Goal: Task Accomplishment & Management: Complete application form

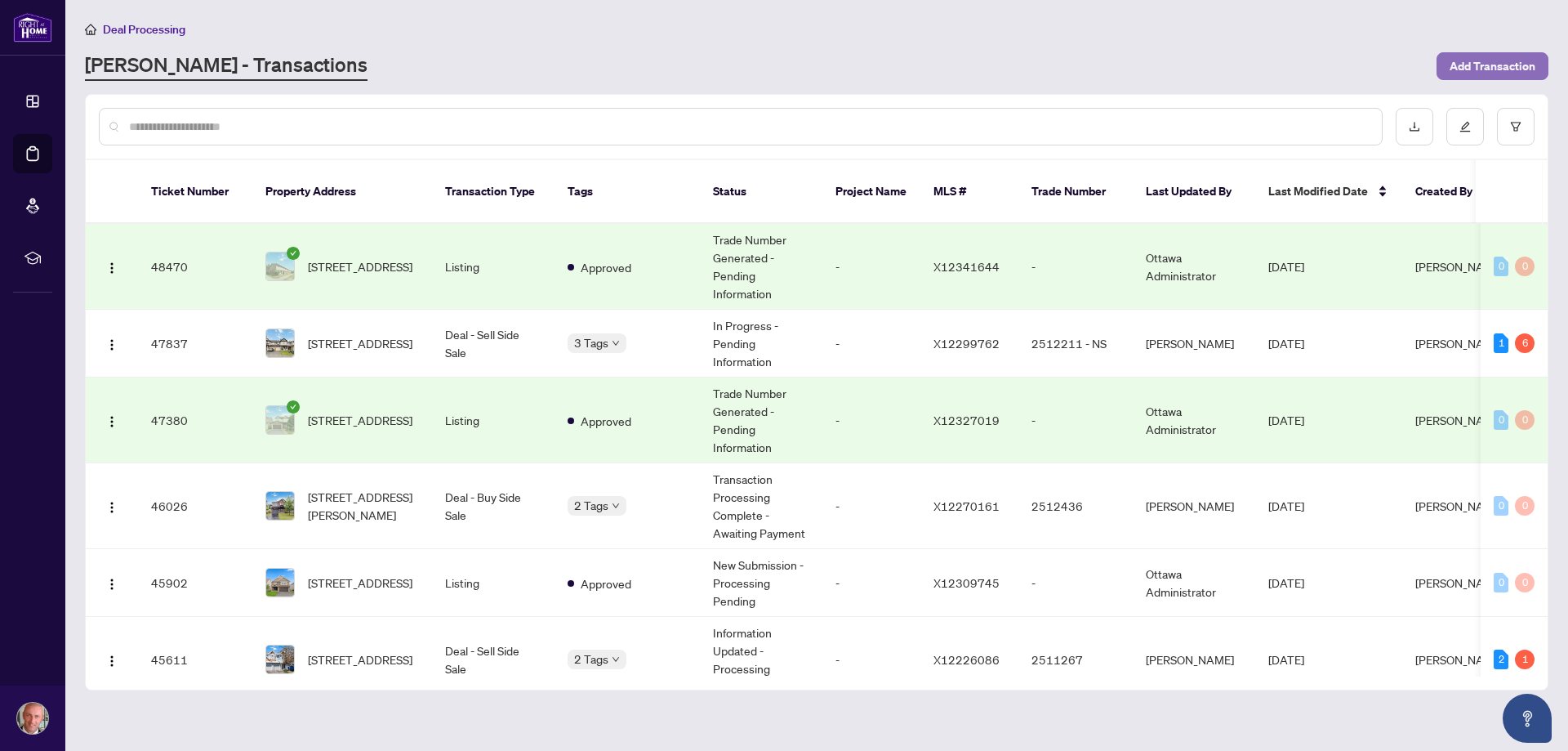
click at [1474, 73] on span "Add Transaction" at bounding box center [1492, 65] width 85 height 26
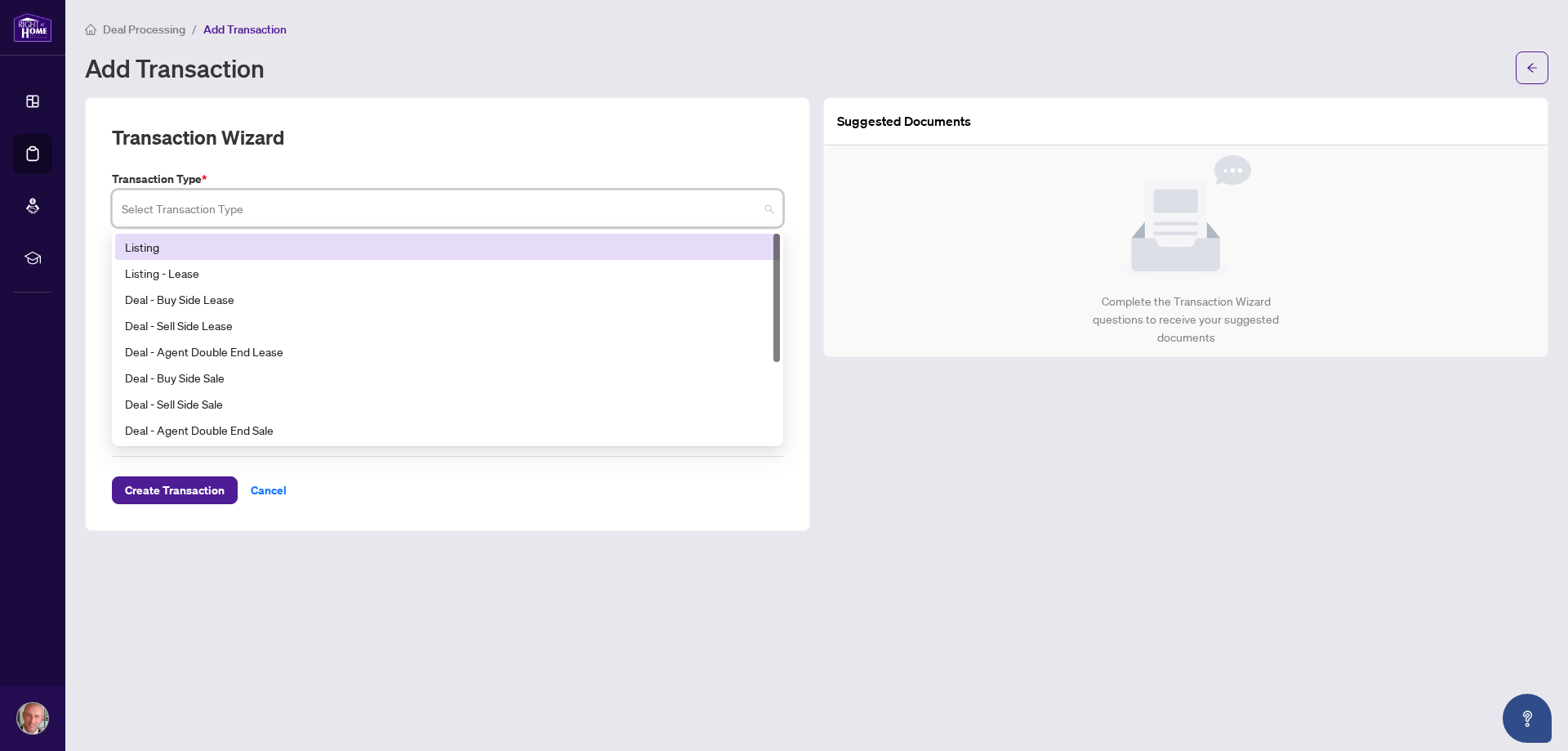
click at [250, 210] on input "search" at bounding box center [440, 210] width 637 height 35
click at [196, 246] on div "Listing" at bounding box center [447, 246] width 645 height 18
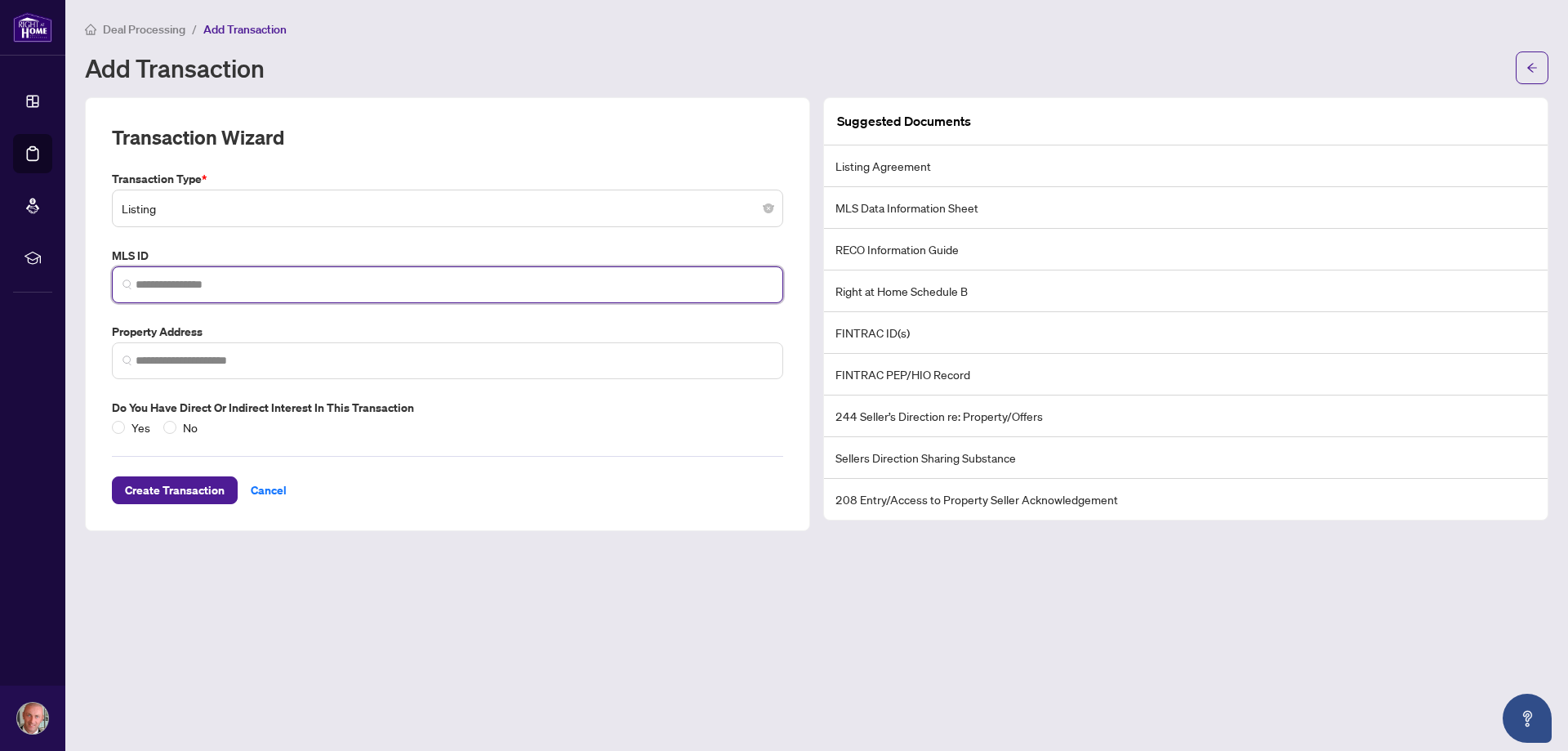
click at [160, 280] on input "search" at bounding box center [454, 285] width 637 height 17
paste input "*********"
type input "*********"
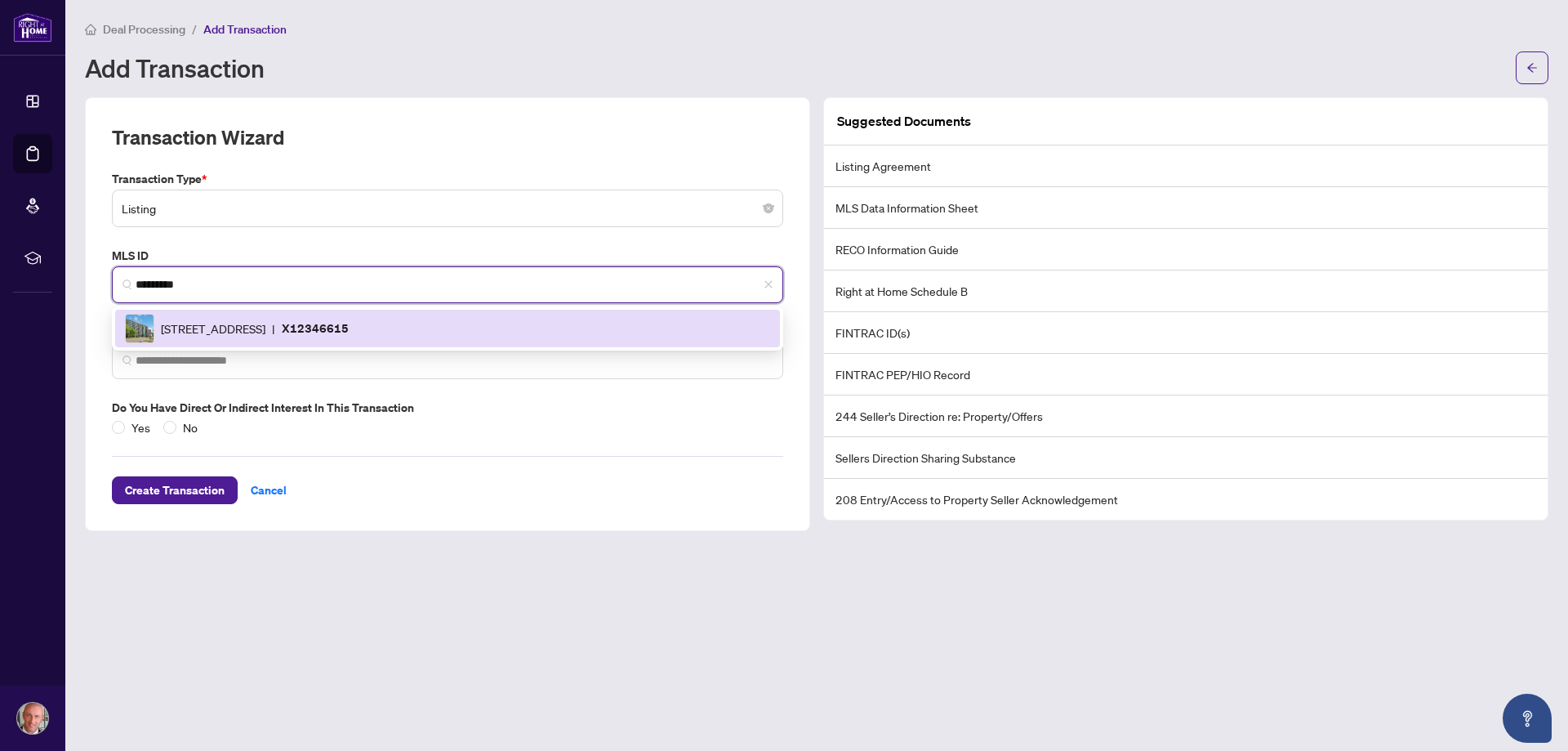
click at [205, 327] on span "[STREET_ADDRESS]" at bounding box center [213, 328] width 105 height 18
type input "**********"
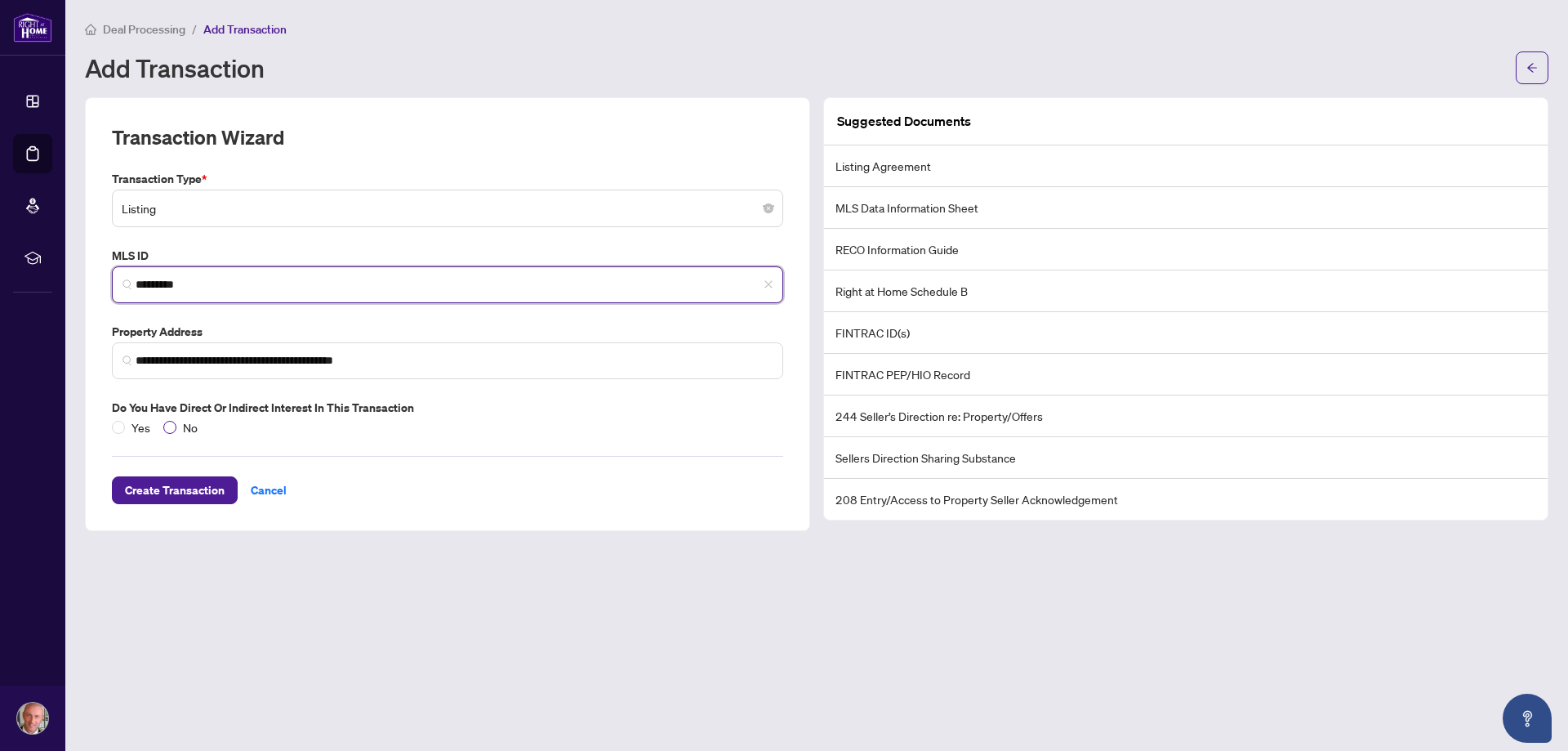
type input "*********"
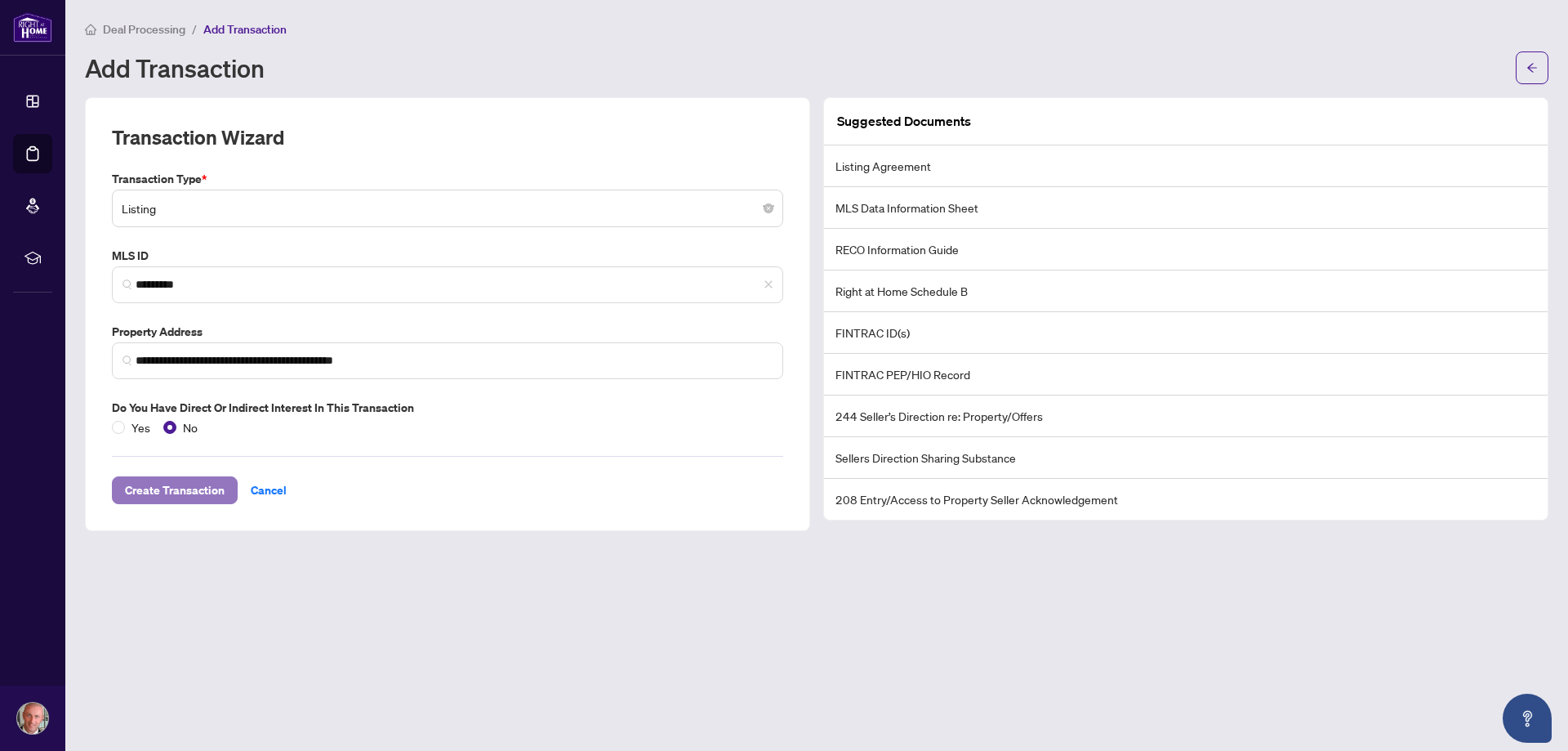
click at [176, 485] on span "Create Transaction" at bounding box center [175, 489] width 100 height 26
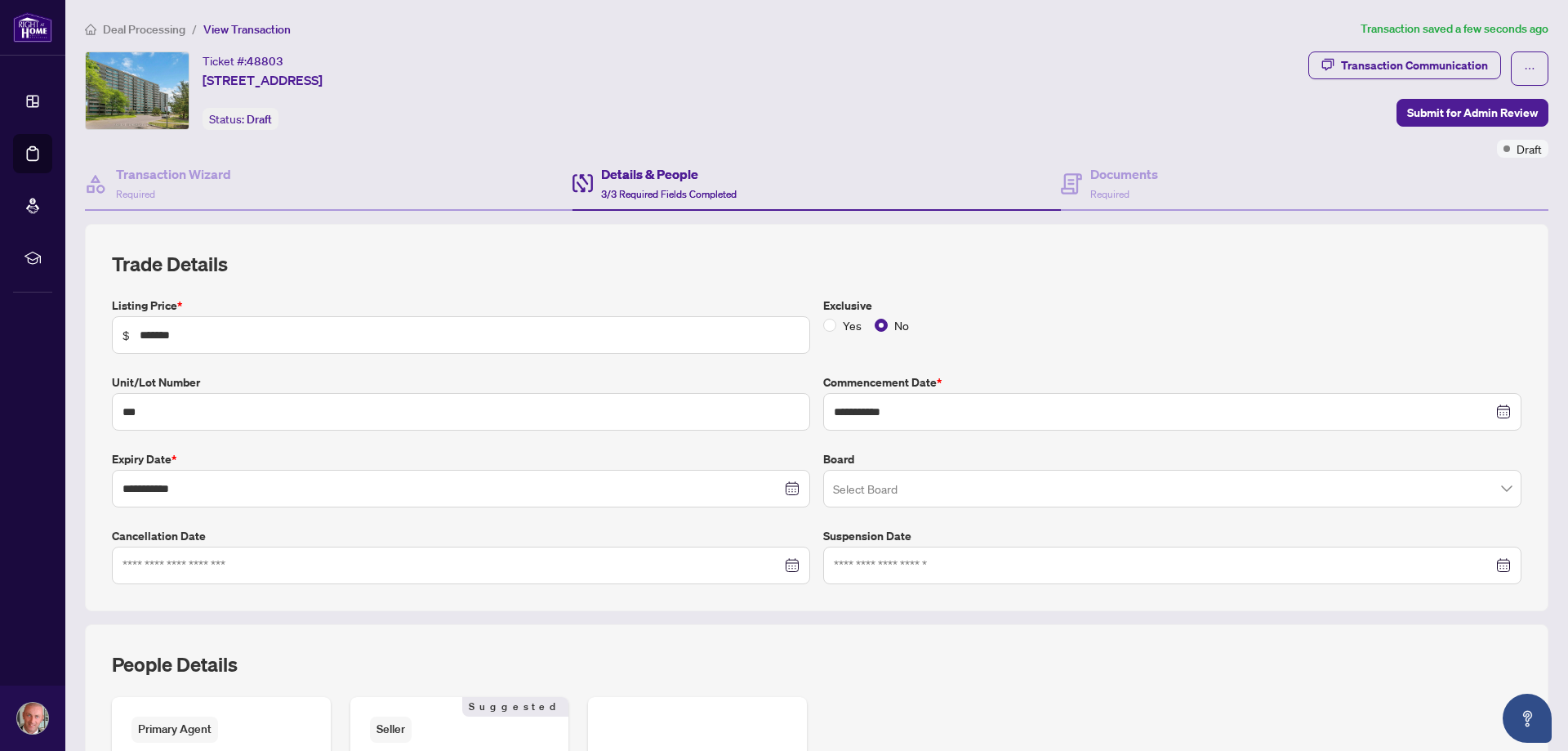
click at [865, 488] on input "search" at bounding box center [1165, 490] width 664 height 35
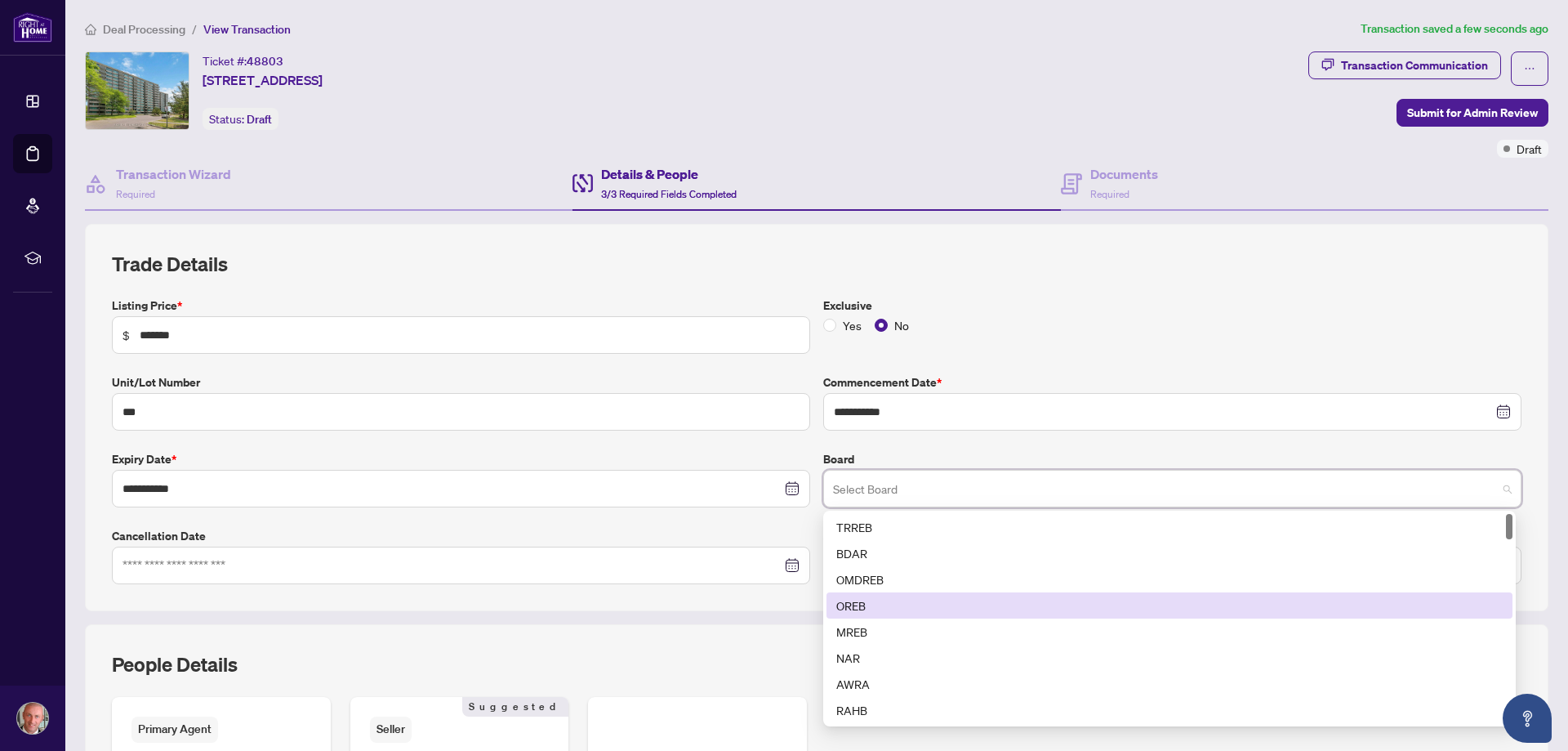
click at [868, 606] on div "OREB" at bounding box center [1169, 605] width 667 height 18
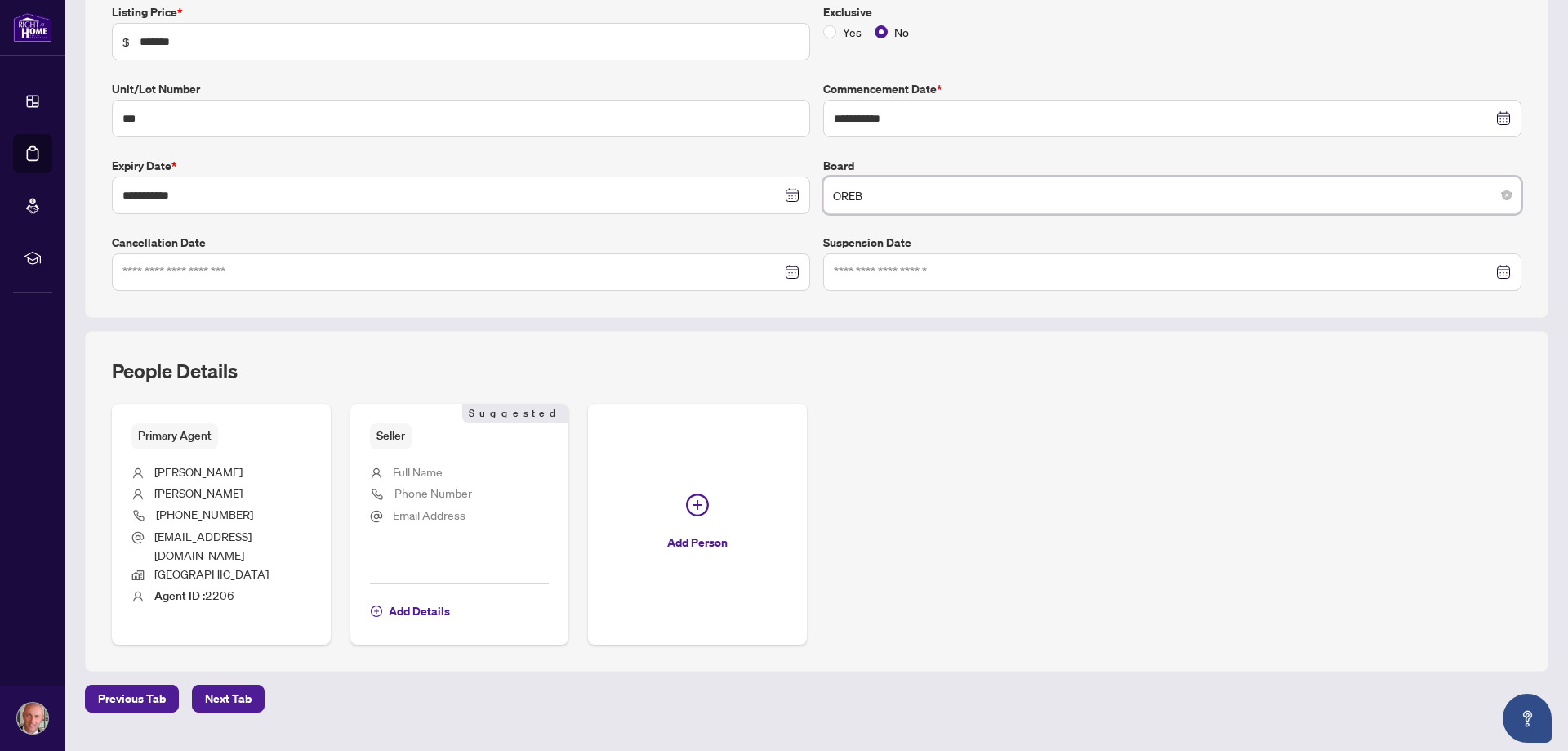
scroll to position [315, 0]
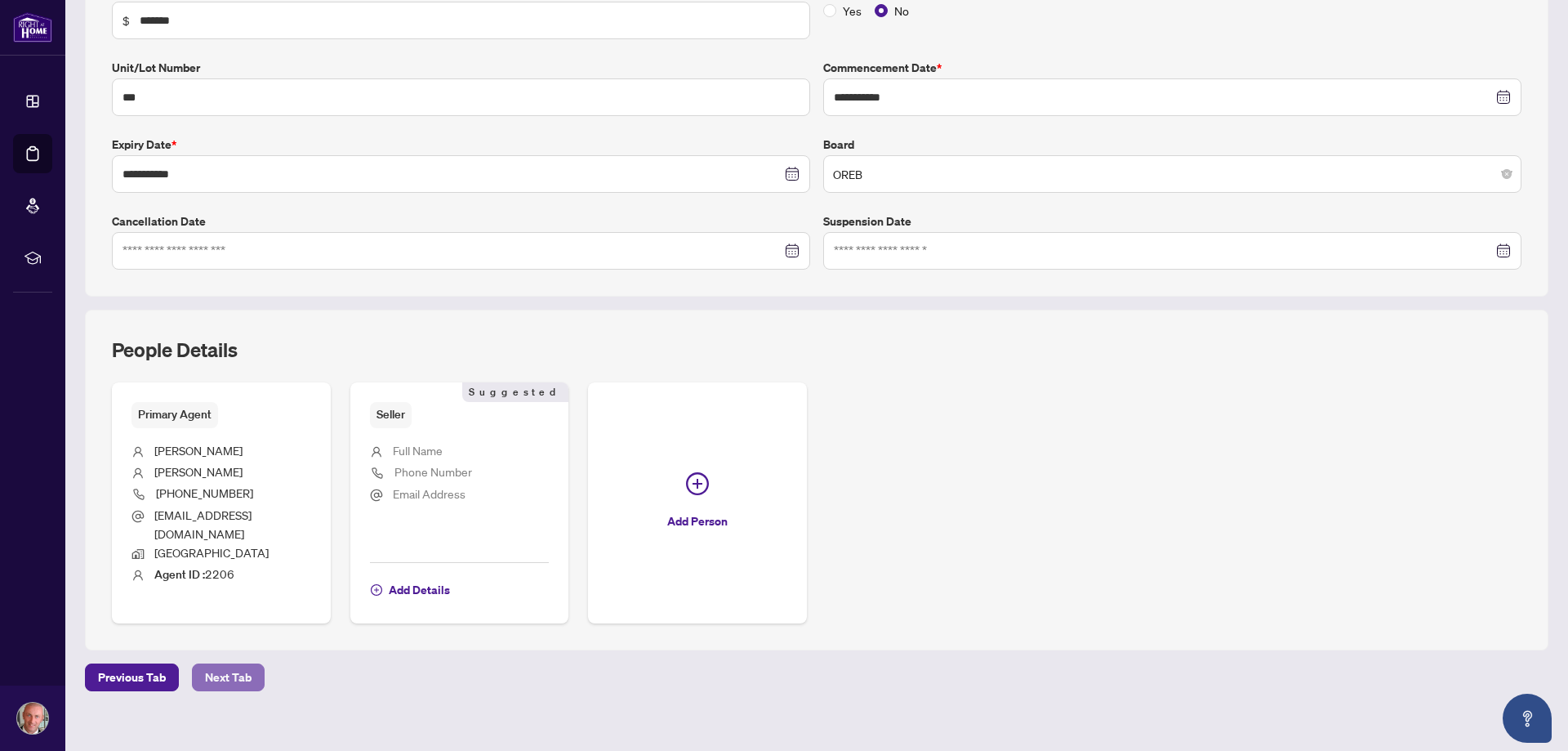
click at [232, 664] on span "Next Tab" at bounding box center [228, 676] width 47 height 26
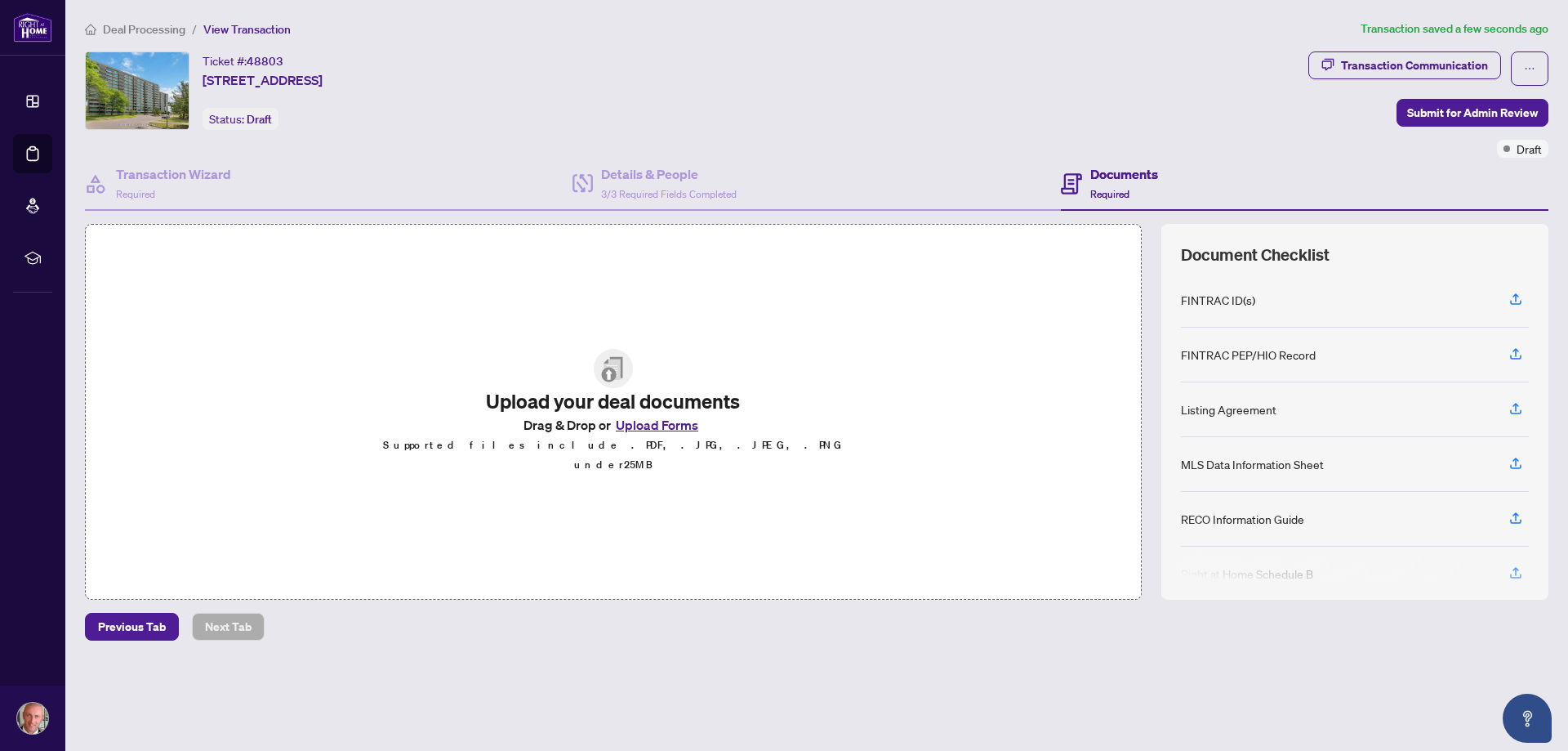
click at [676, 431] on button "Upload Forms" at bounding box center [657, 425] width 92 height 21
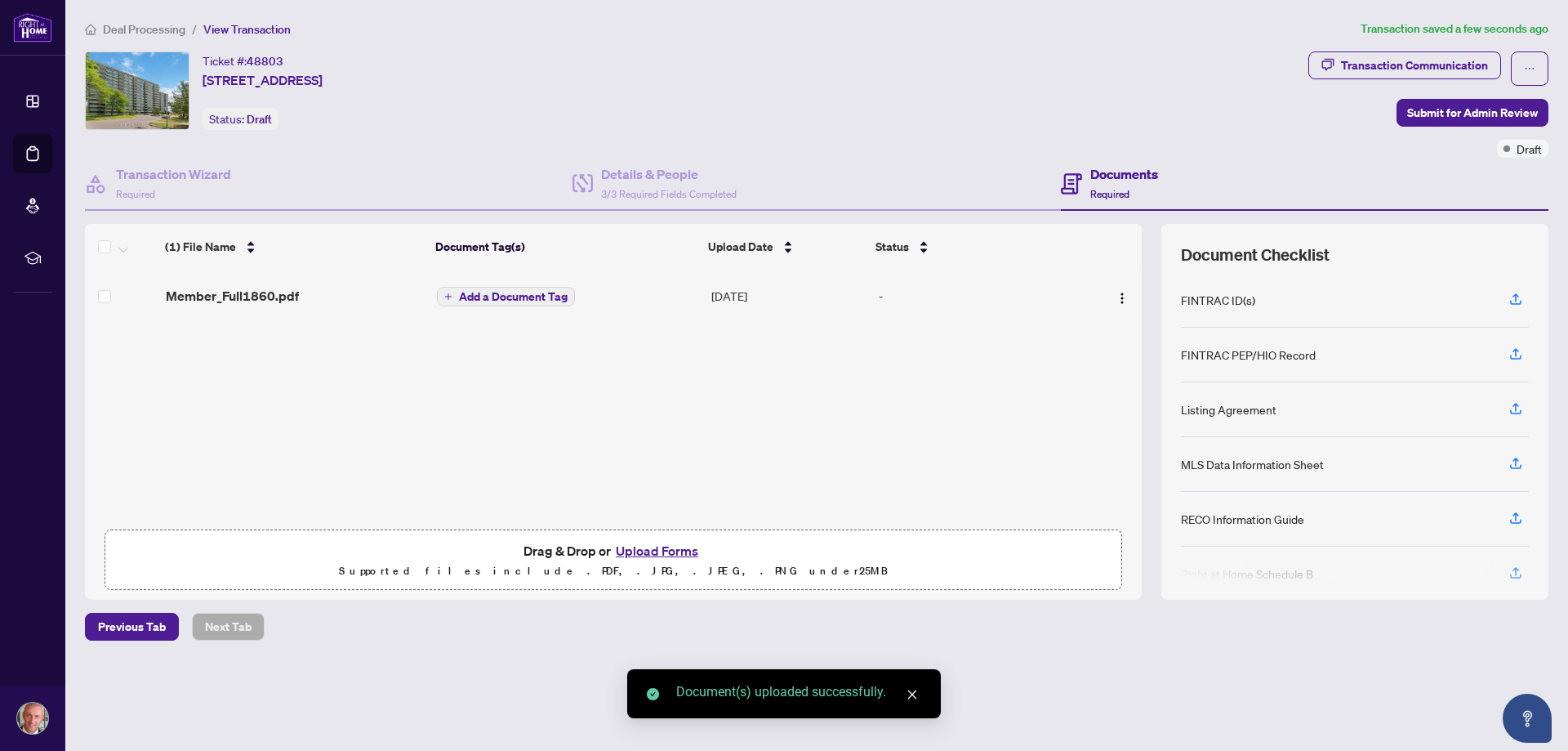
click at [665, 547] on button "Upload Forms" at bounding box center [657, 551] width 92 height 21
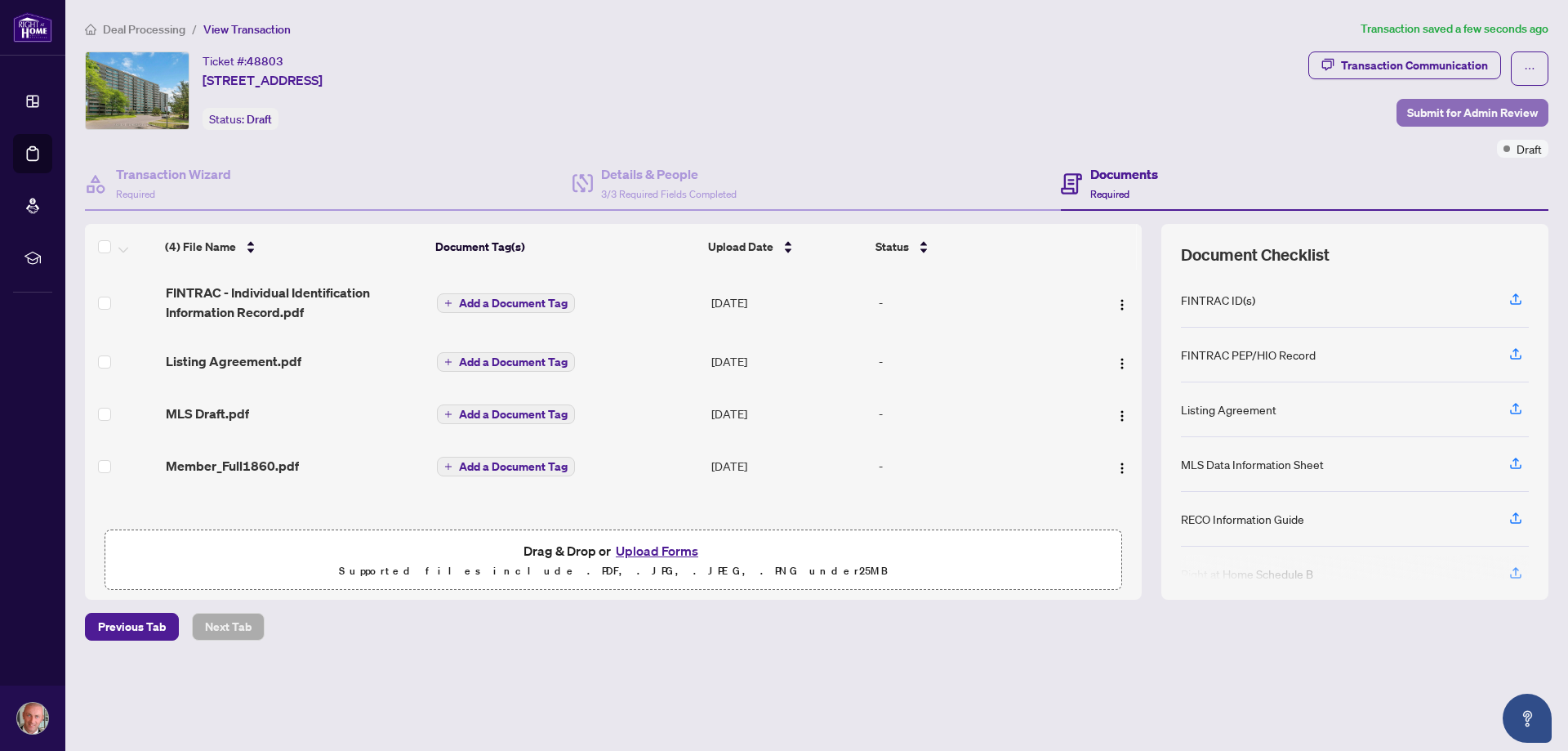
click at [1428, 111] on span "Submit for Admin Review" at bounding box center [1473, 112] width 130 height 26
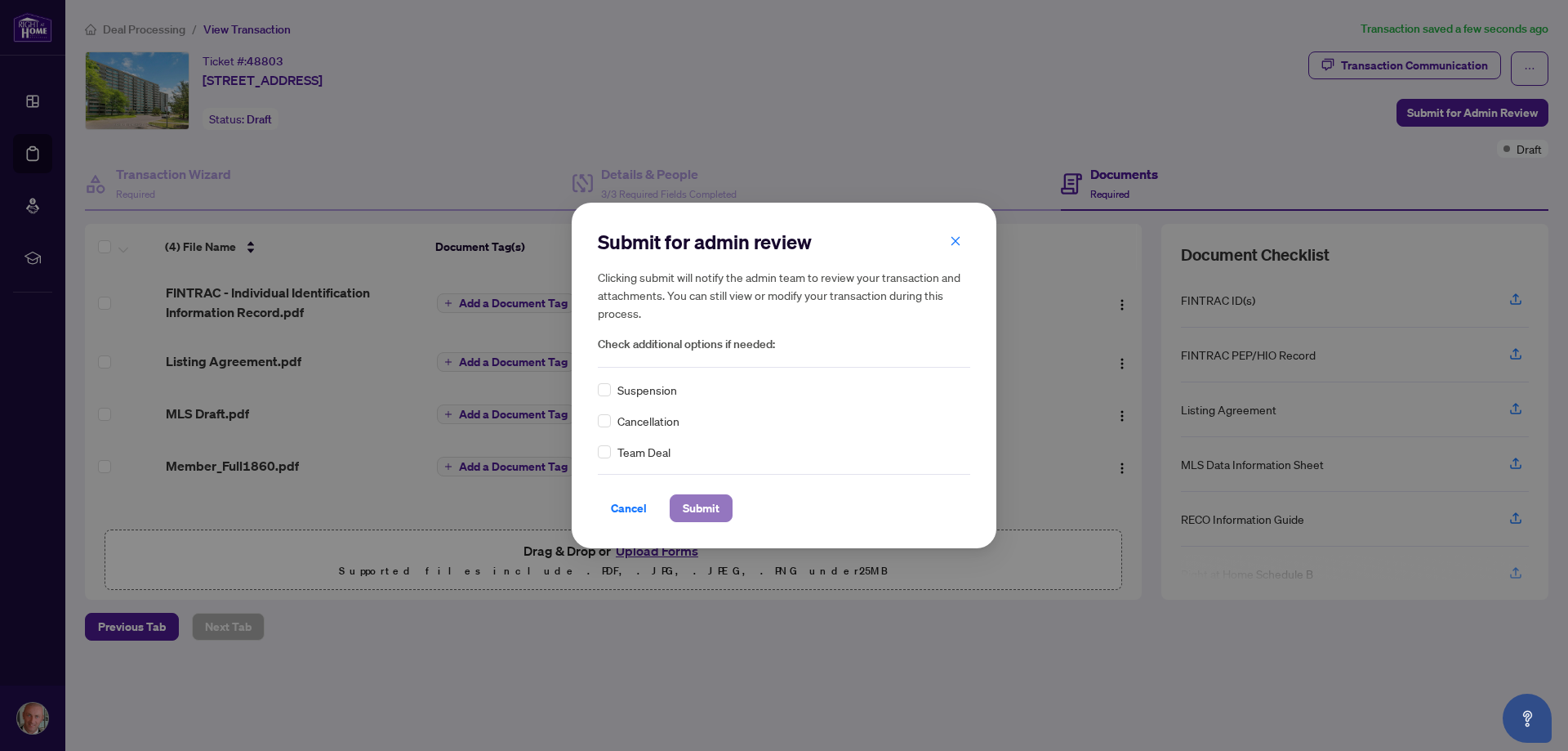
click at [686, 506] on span "Submit" at bounding box center [701, 507] width 36 height 26
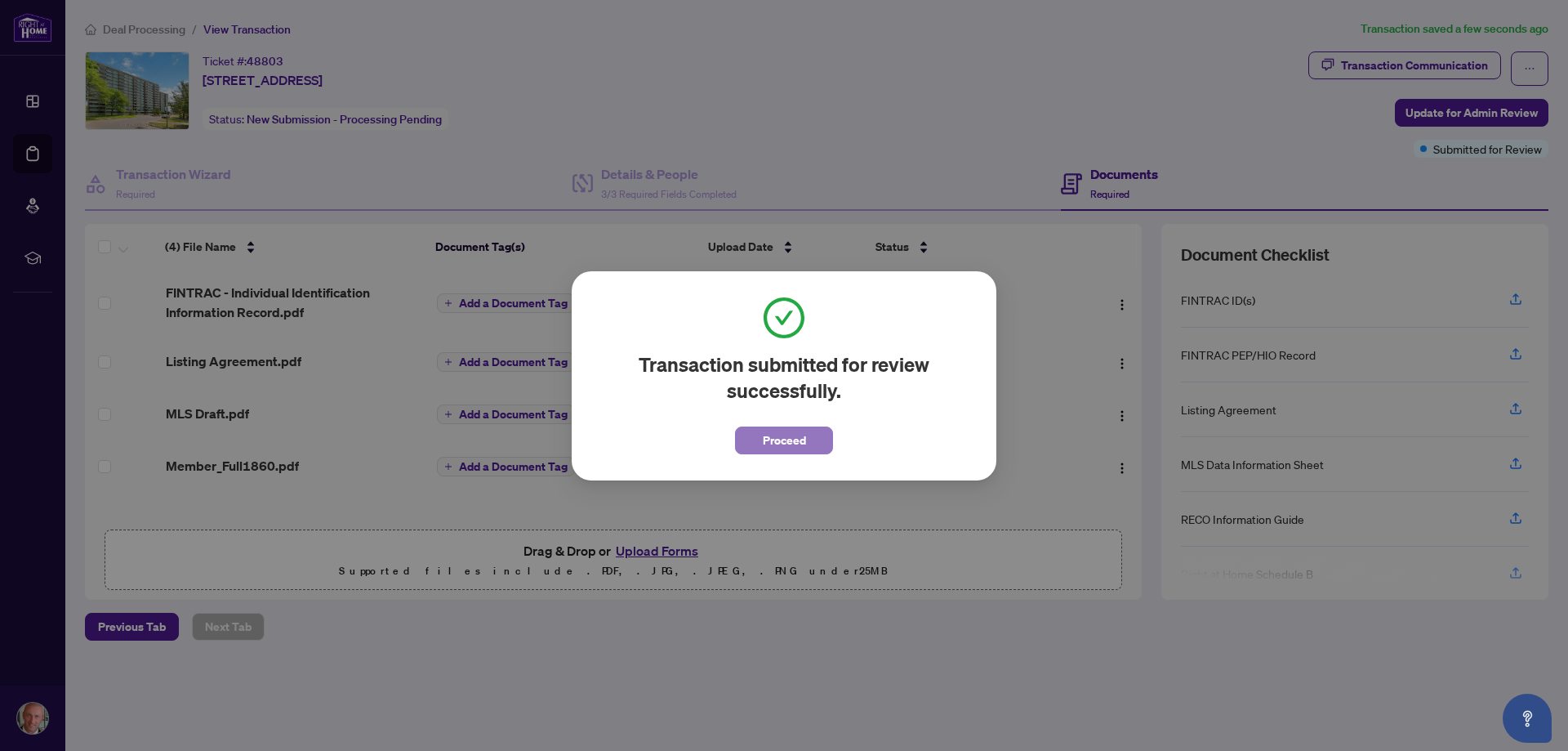
click at [788, 433] on span "Proceed" at bounding box center [784, 439] width 43 height 26
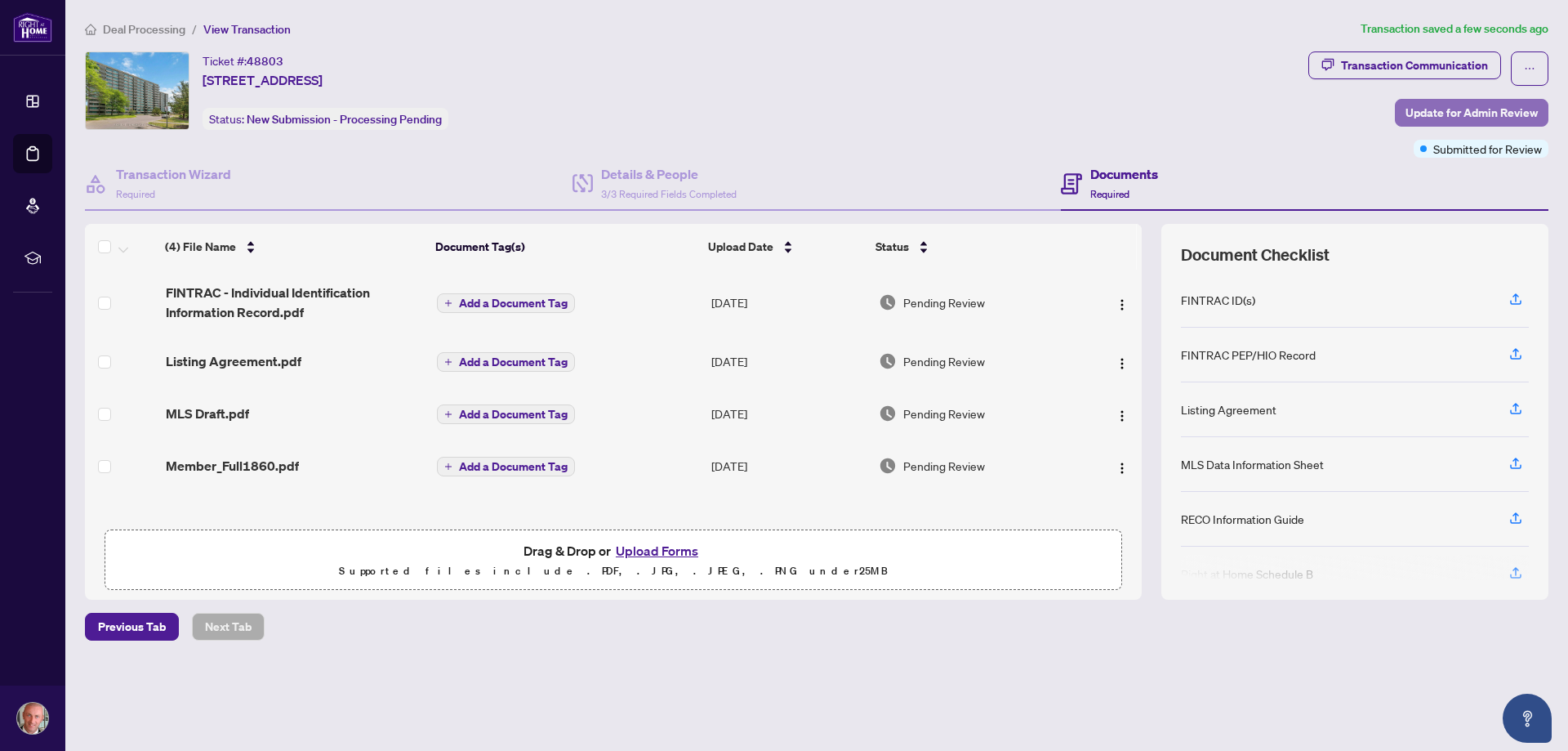
click at [1455, 106] on span "Update for Admin Review" at bounding box center [1472, 112] width 132 height 26
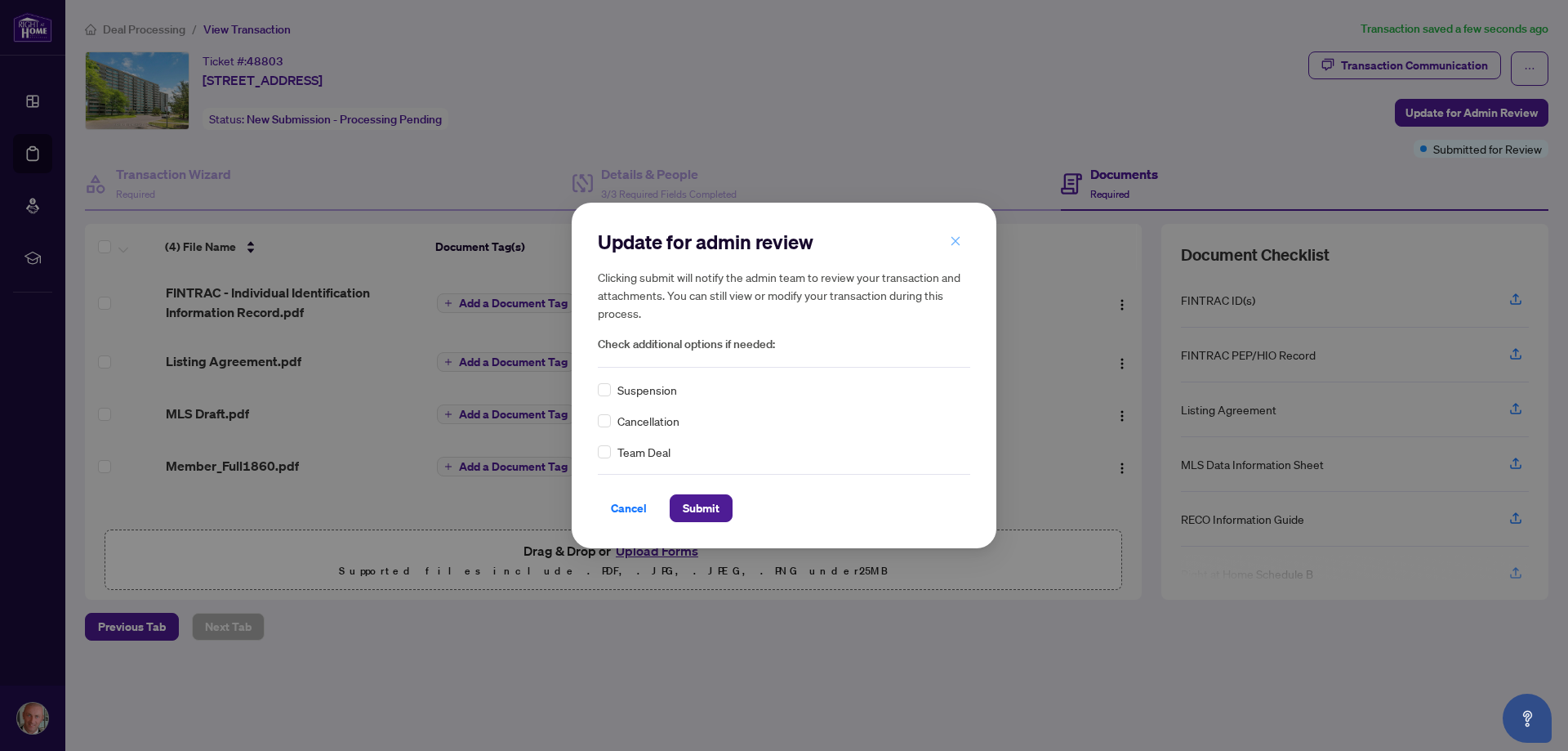
click at [965, 243] on button "button" at bounding box center [956, 241] width 33 height 28
